Goal: Task Accomplishment & Management: Complete application form

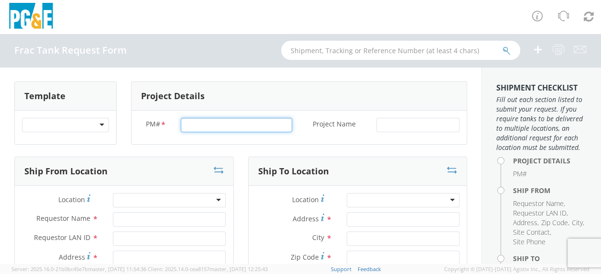
click at [197, 122] on input "PM# *" at bounding box center [236, 125] width 111 height 14
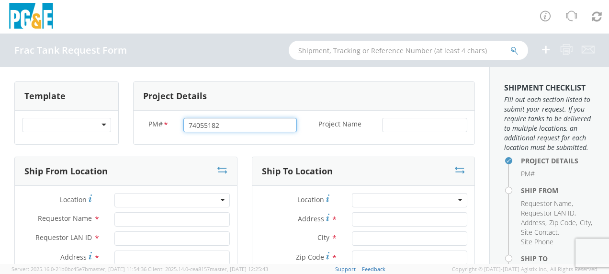
type input "74055182"
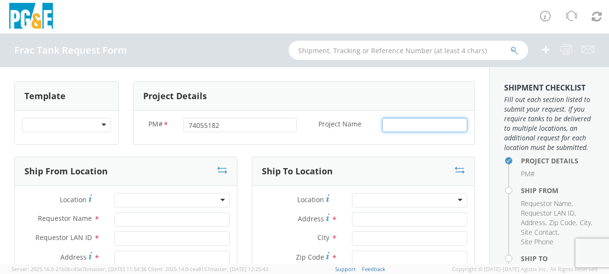
click at [403, 127] on input "Project Name *" at bounding box center [424, 125] width 85 height 14
type input "[GEOGRAPHIC_DATA]"
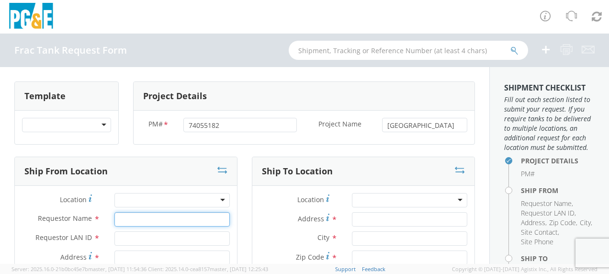
click at [141, 222] on input "Requestor Name *" at bounding box center [171, 219] width 115 height 14
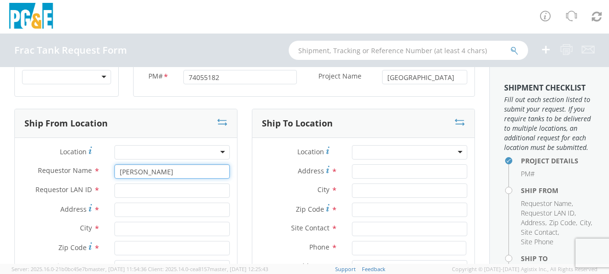
type input "[PERSON_NAME]"
click at [129, 189] on input "Requestor LAN ID *" at bounding box center [171, 190] width 115 height 14
type input "tahj"
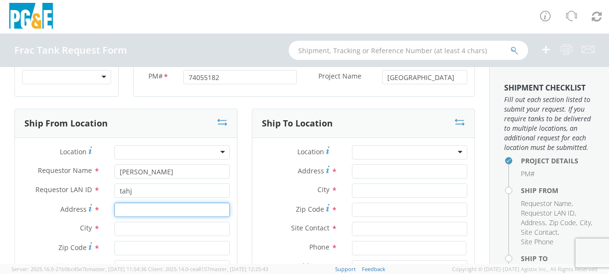
click at [123, 206] on input "Address *" at bounding box center [171, 209] width 115 height 14
type input "[STREET_ADDRESS][PERSON_NAME]"
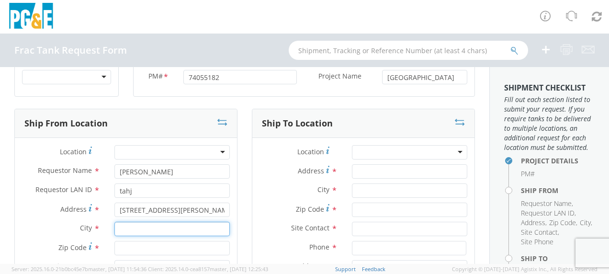
click at [122, 228] on input "text" at bounding box center [171, 228] width 115 height 14
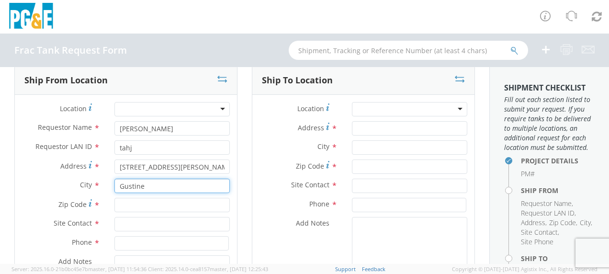
scroll to position [96, 0]
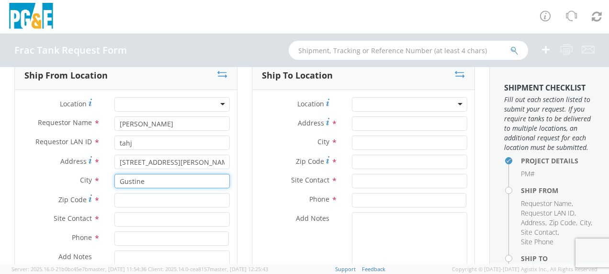
type input "Gustine"
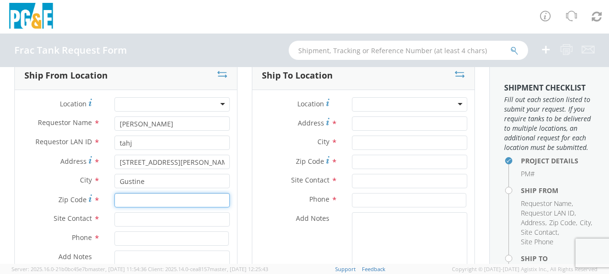
click at [134, 201] on input "Zip Code *" at bounding box center [171, 200] width 115 height 14
type input "95332"
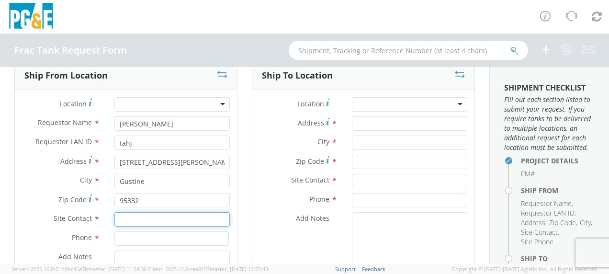
click at [124, 220] on input "text" at bounding box center [171, 219] width 115 height 14
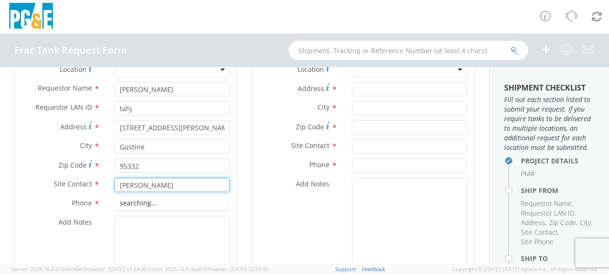
scroll to position [144, 0]
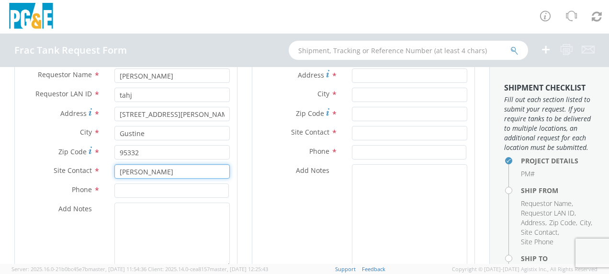
type input "[PERSON_NAME]"
click at [124, 191] on input at bounding box center [171, 190] width 114 height 14
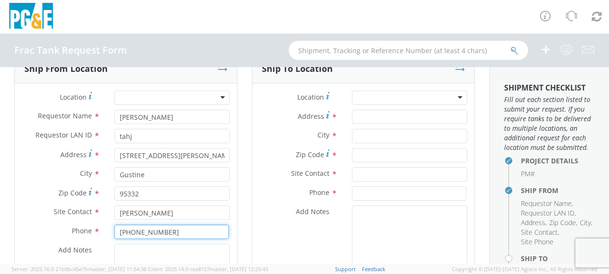
scroll to position [48, 0]
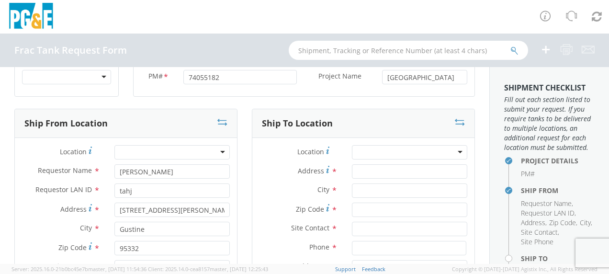
type input "[PHONE_NUMBER]"
click at [360, 167] on input "Address *" at bounding box center [409, 171] width 115 height 14
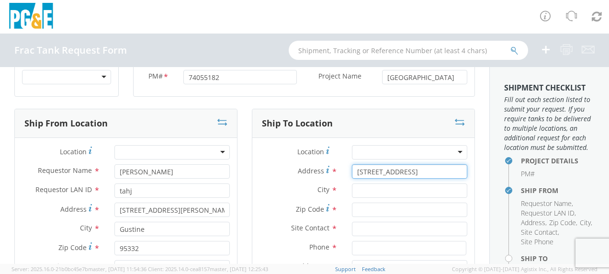
type input "[STREET_ADDRESS]"
click at [362, 181] on div "Address * [STREET_ADDRESS]" at bounding box center [363, 173] width 222 height 19
click at [360, 189] on input "text" at bounding box center [409, 190] width 115 height 14
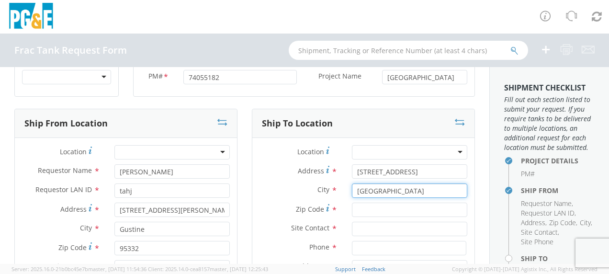
type input "[GEOGRAPHIC_DATA]"
click at [358, 207] on input "Zip Code *" at bounding box center [409, 209] width 115 height 14
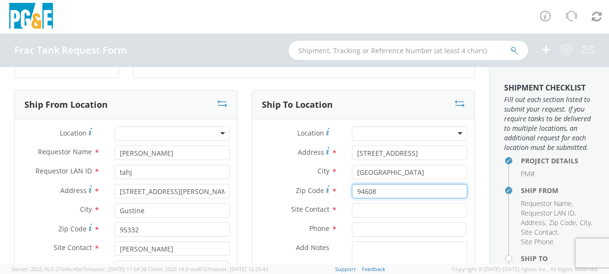
scroll to position [96, 0]
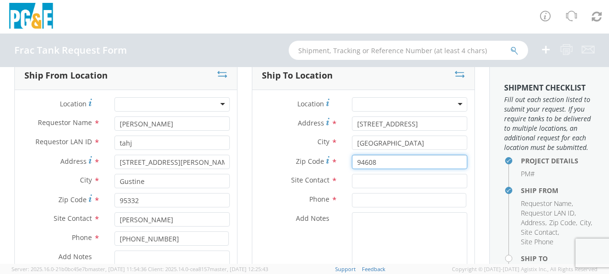
type input "94608"
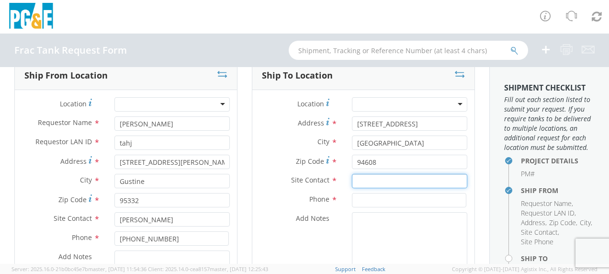
click at [357, 183] on input "text" at bounding box center [409, 181] width 115 height 14
type input "[PERSON_NAME]"
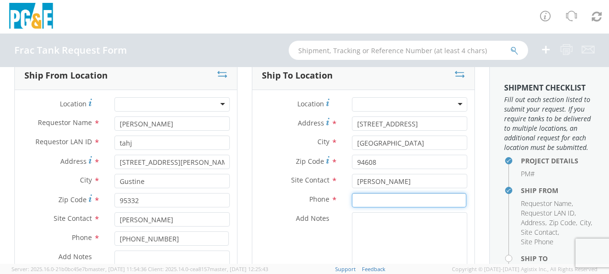
click at [368, 195] on input at bounding box center [409, 200] width 114 height 14
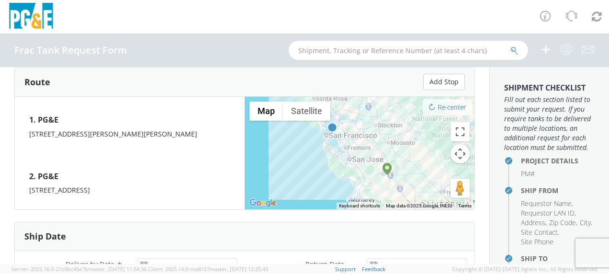
scroll to position [431, 0]
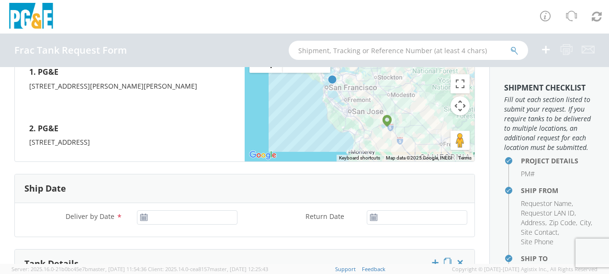
type input "[PHONE_NUMBER]"
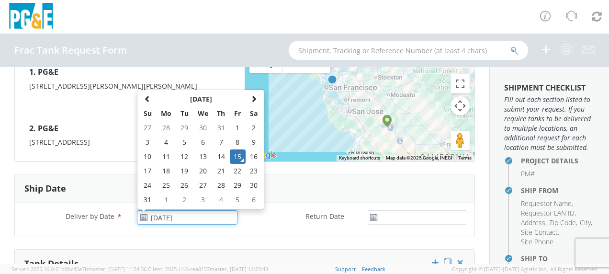
click at [174, 218] on input "[DATE]" at bounding box center [187, 217] width 100 height 14
click at [184, 171] on td "19" at bounding box center [184, 171] width 17 height 14
type input "[DATE]"
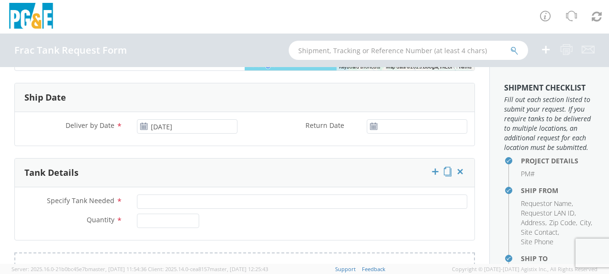
scroll to position [574, 0]
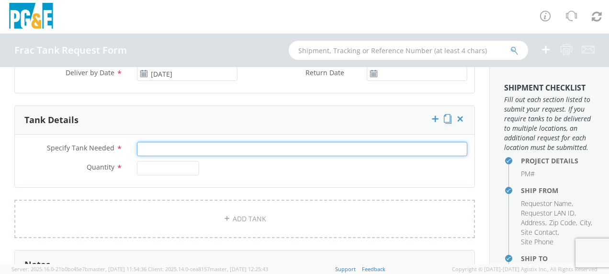
click at [167, 148] on input "Specify Tank Needed *" at bounding box center [302, 149] width 330 height 14
type input "20K Single Wall"
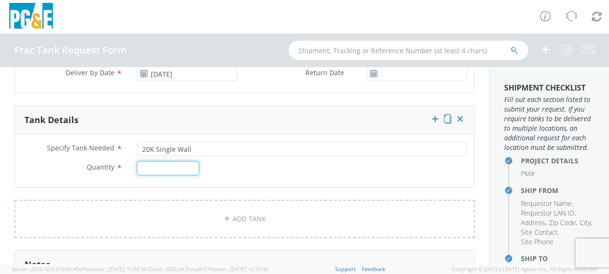
click at [162, 167] on input "Quantity *" at bounding box center [168, 168] width 62 height 14
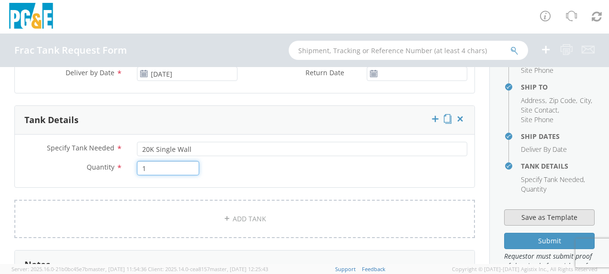
scroll to position [191, 0]
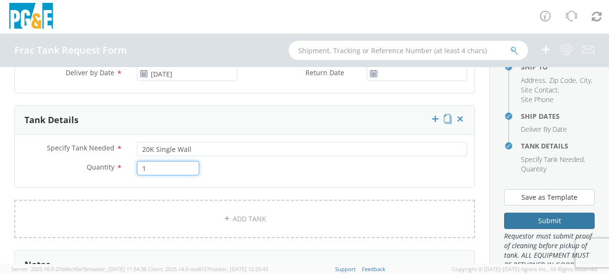
type input "1"
click at [539, 229] on button "Submit" at bounding box center [549, 220] width 90 height 16
